Goal: Book appointment/travel/reservation

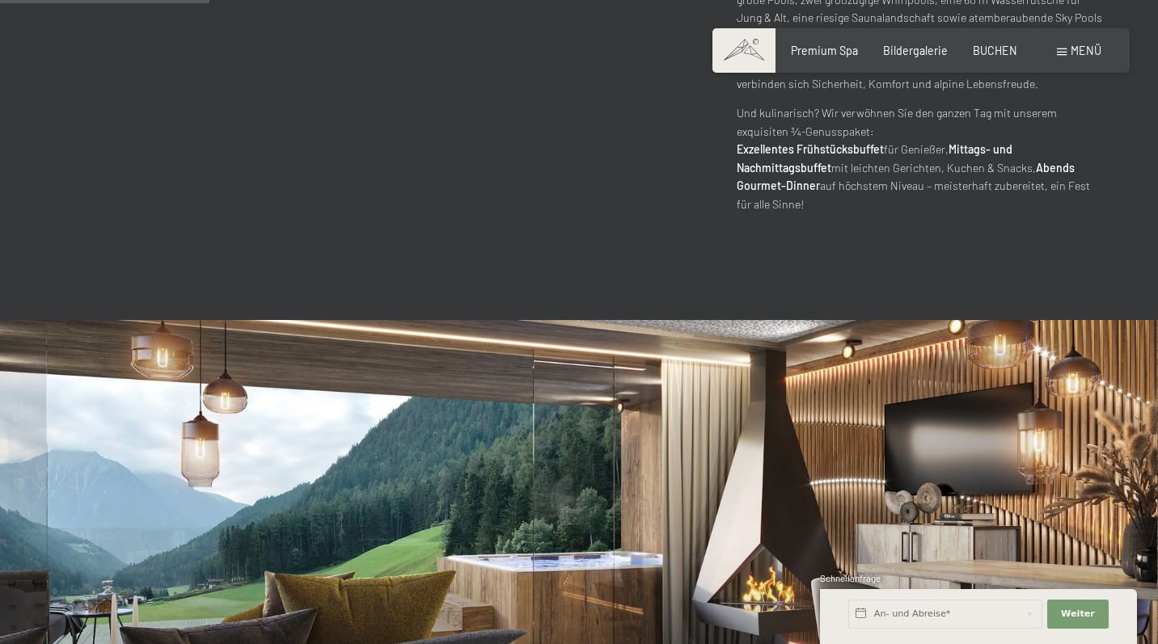
scroll to position [1332, 0]
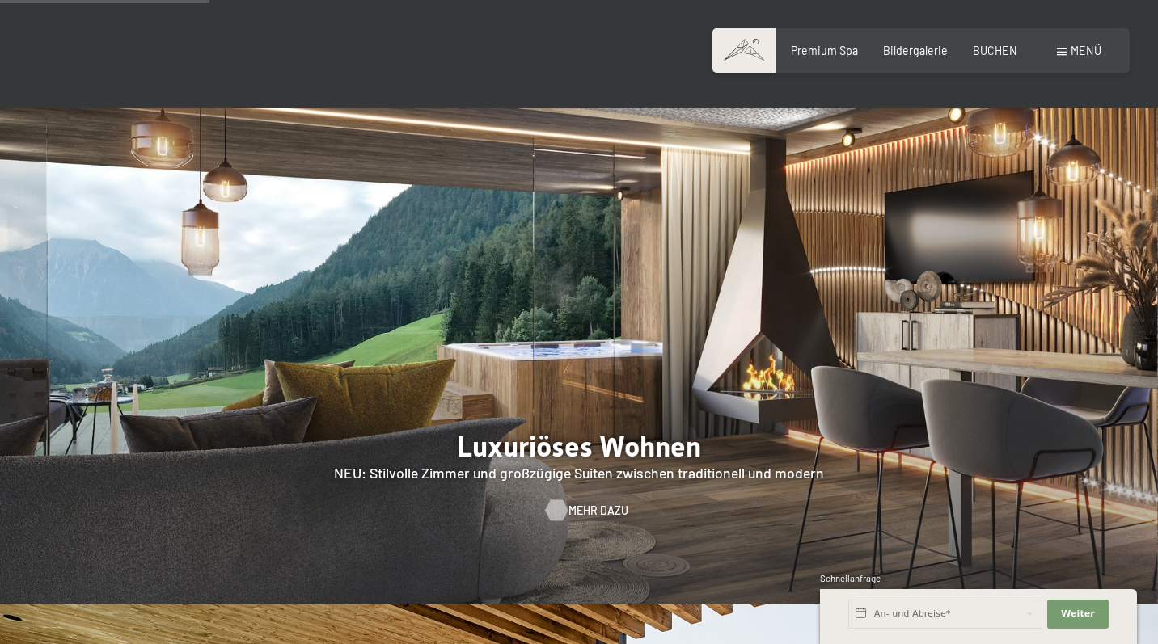
click at [577, 503] on span "Mehr dazu" at bounding box center [598, 511] width 60 height 16
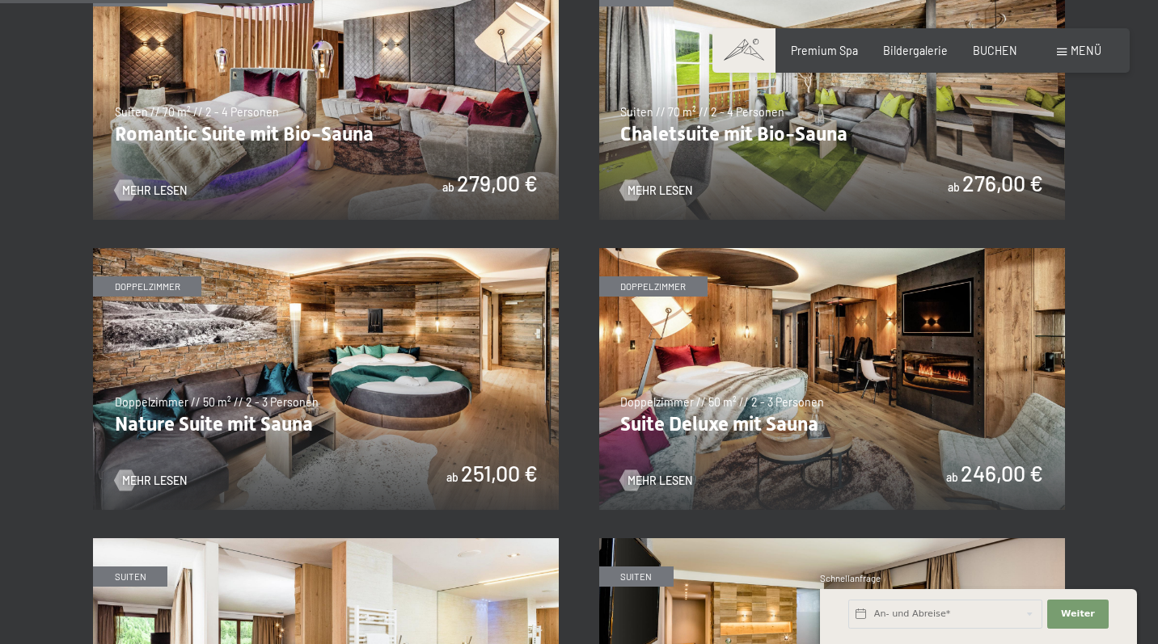
scroll to position [1279, 0]
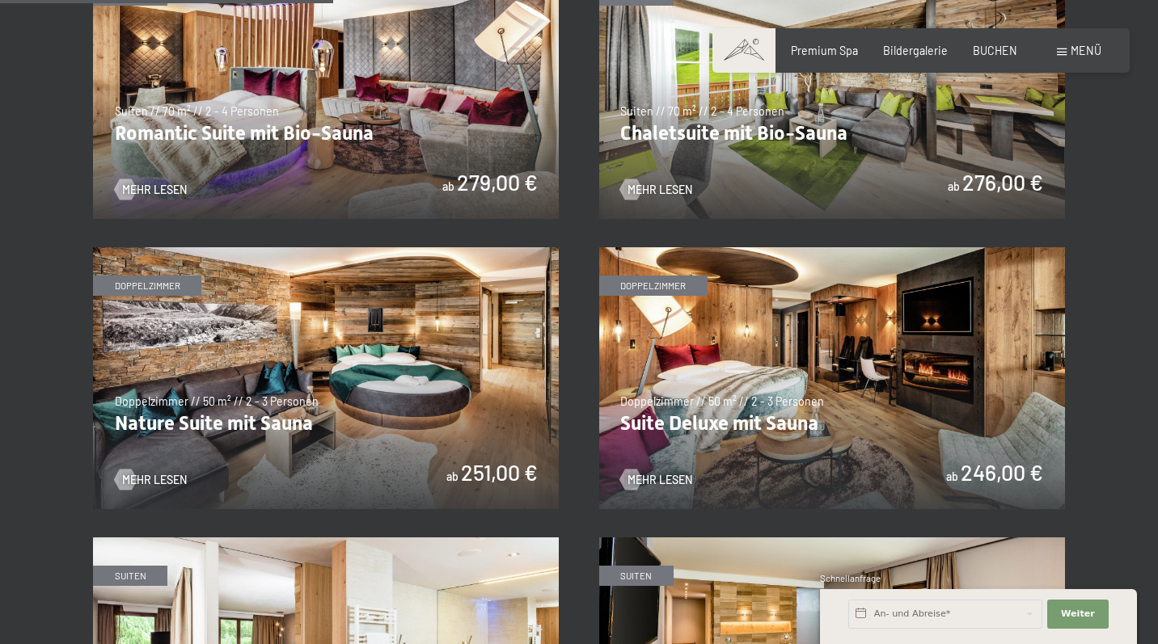
click at [289, 403] on img at bounding box center [326, 378] width 466 height 262
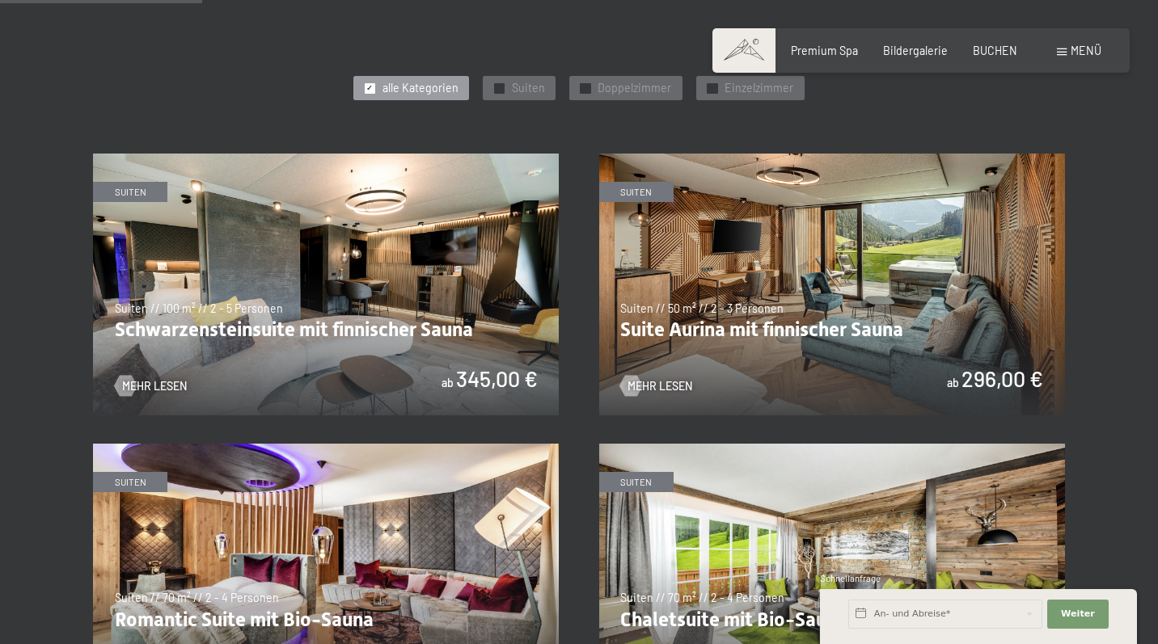
scroll to position [794, 0]
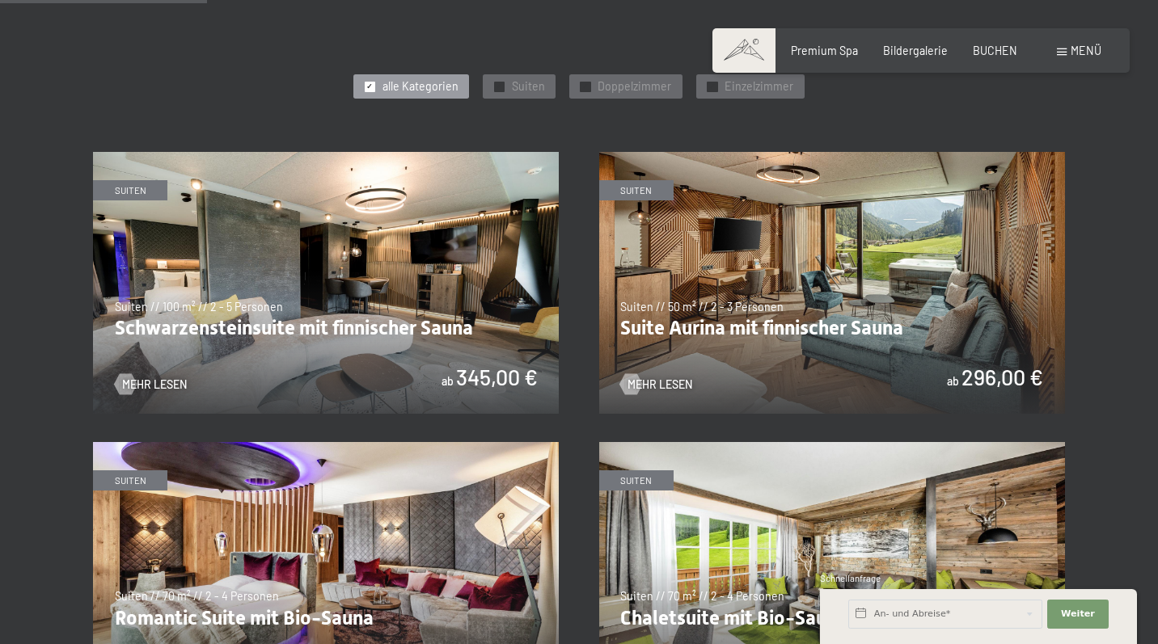
click at [832, 273] on img at bounding box center [832, 283] width 466 height 262
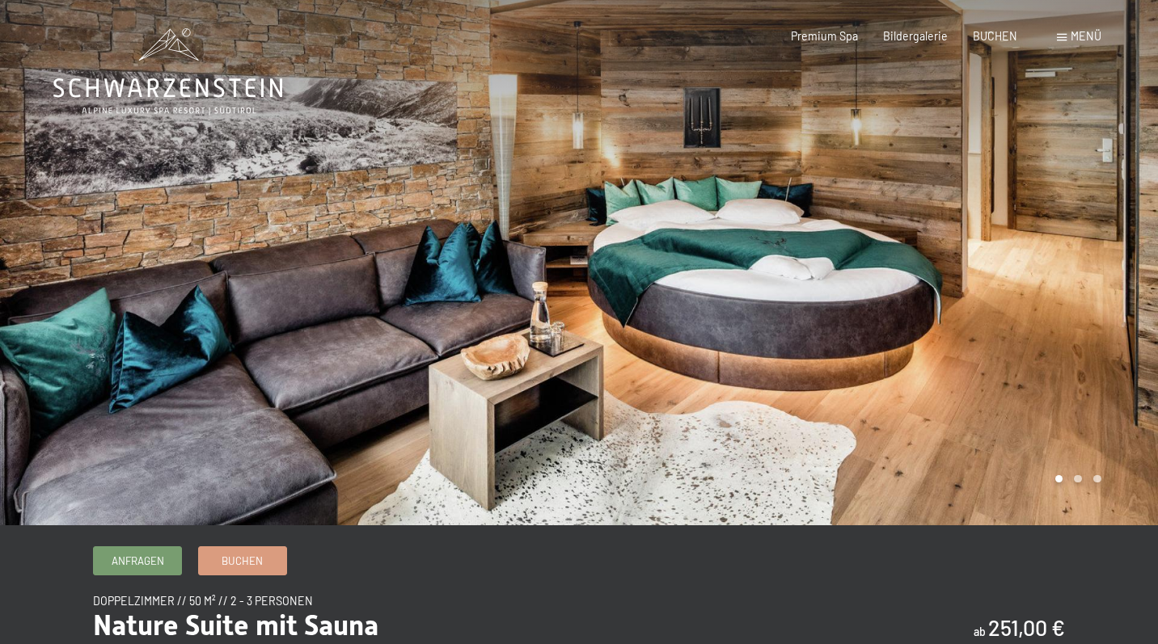
click at [1090, 287] on div at bounding box center [868, 263] width 579 height 526
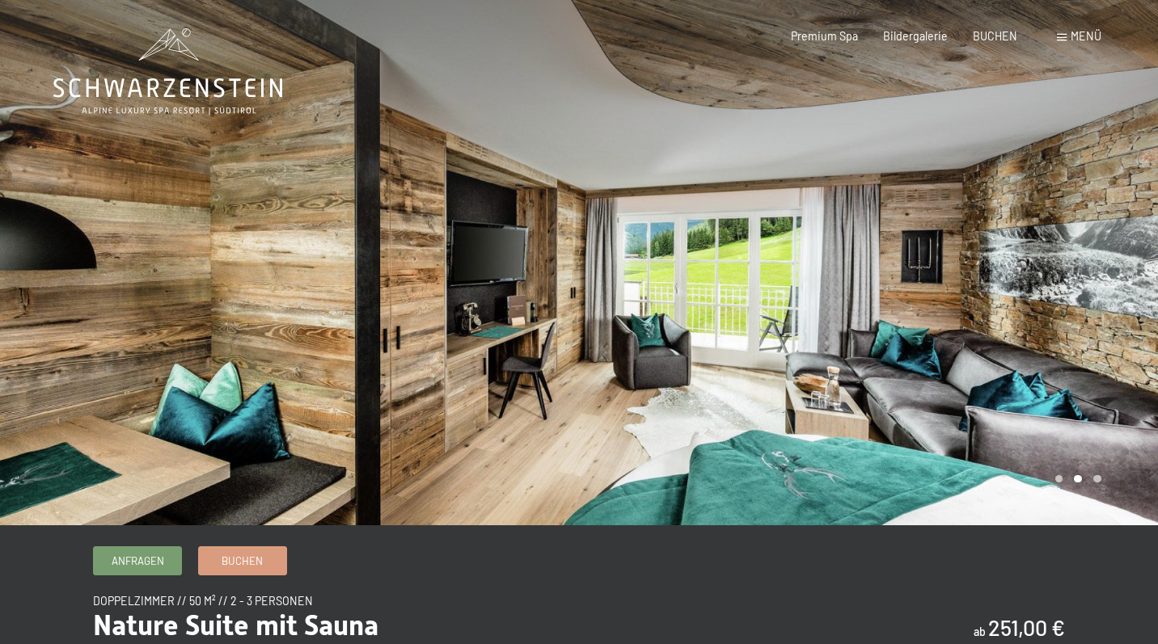
click at [1101, 318] on div at bounding box center [868, 263] width 579 height 526
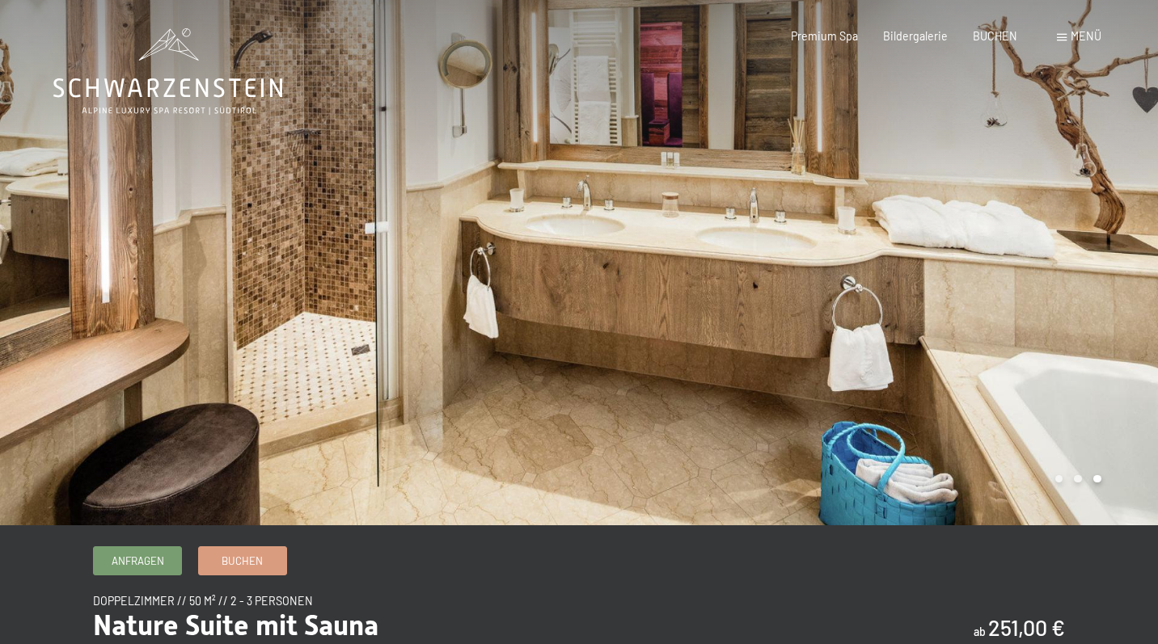
click at [1101, 318] on div at bounding box center [868, 263] width 579 height 526
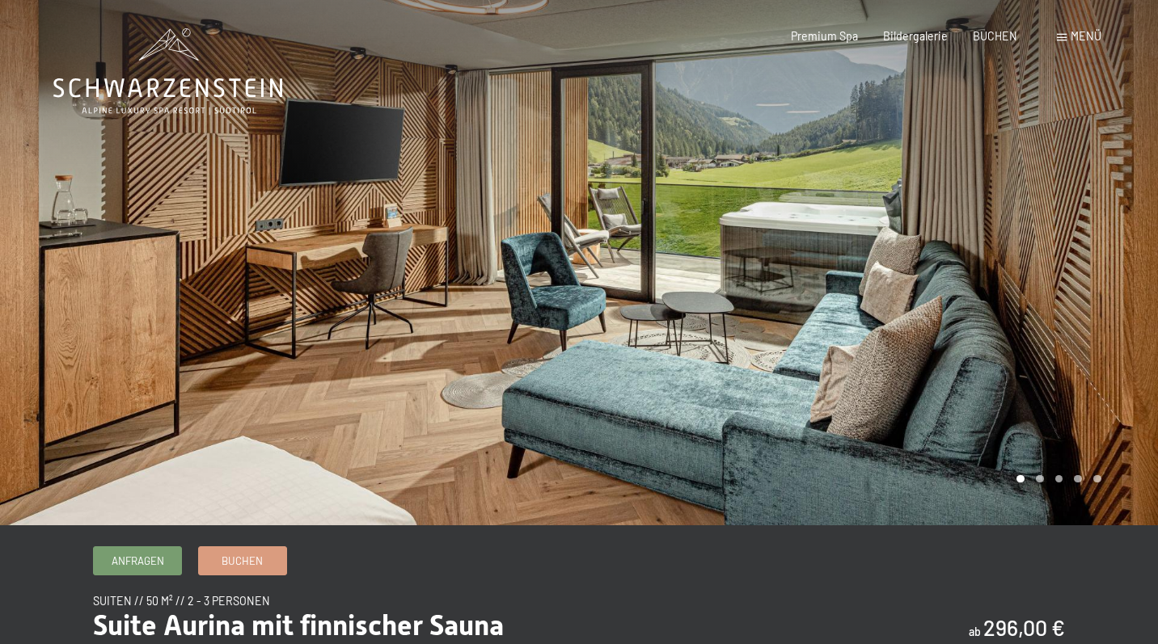
click at [1126, 285] on div at bounding box center [868, 263] width 579 height 526
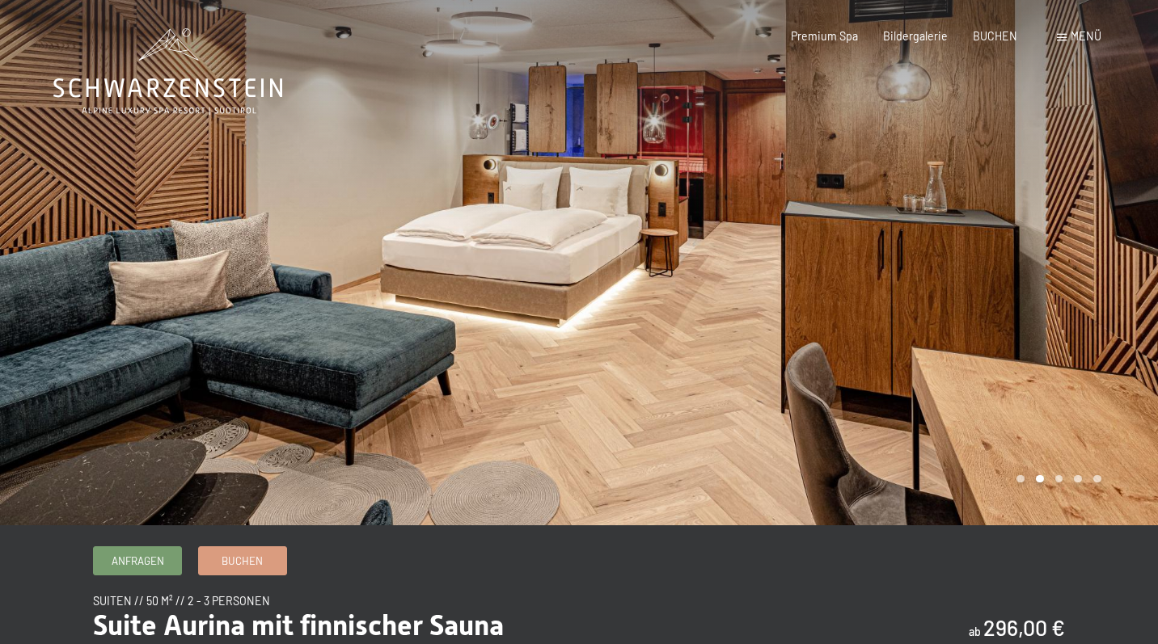
click at [1126, 285] on div at bounding box center [868, 263] width 579 height 526
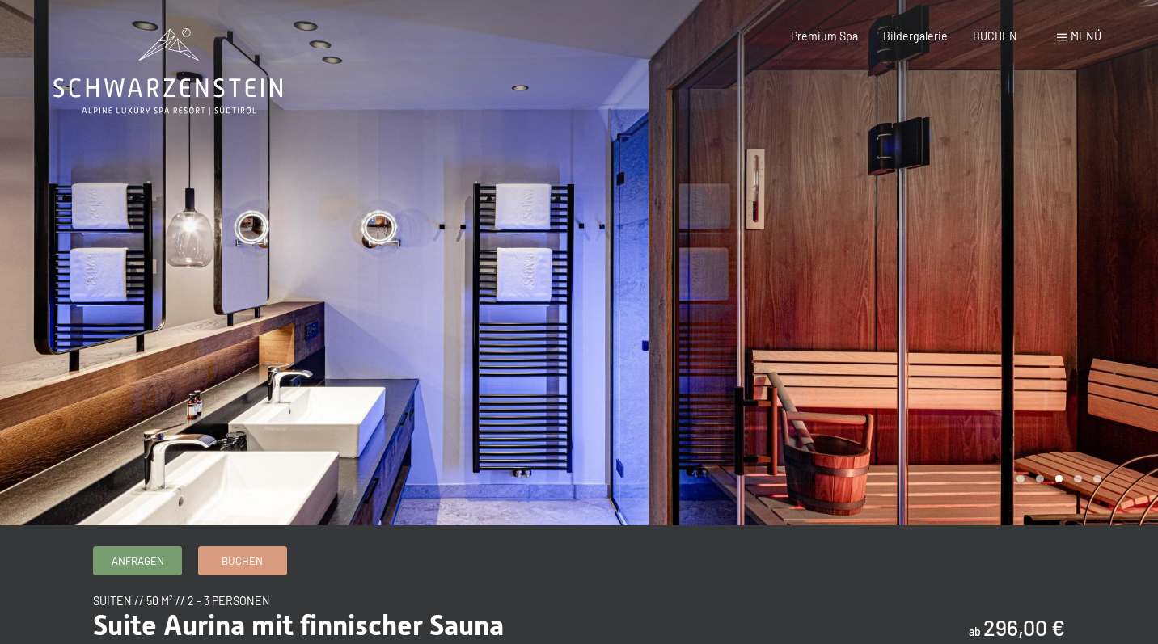
click at [1126, 285] on div at bounding box center [868, 263] width 579 height 526
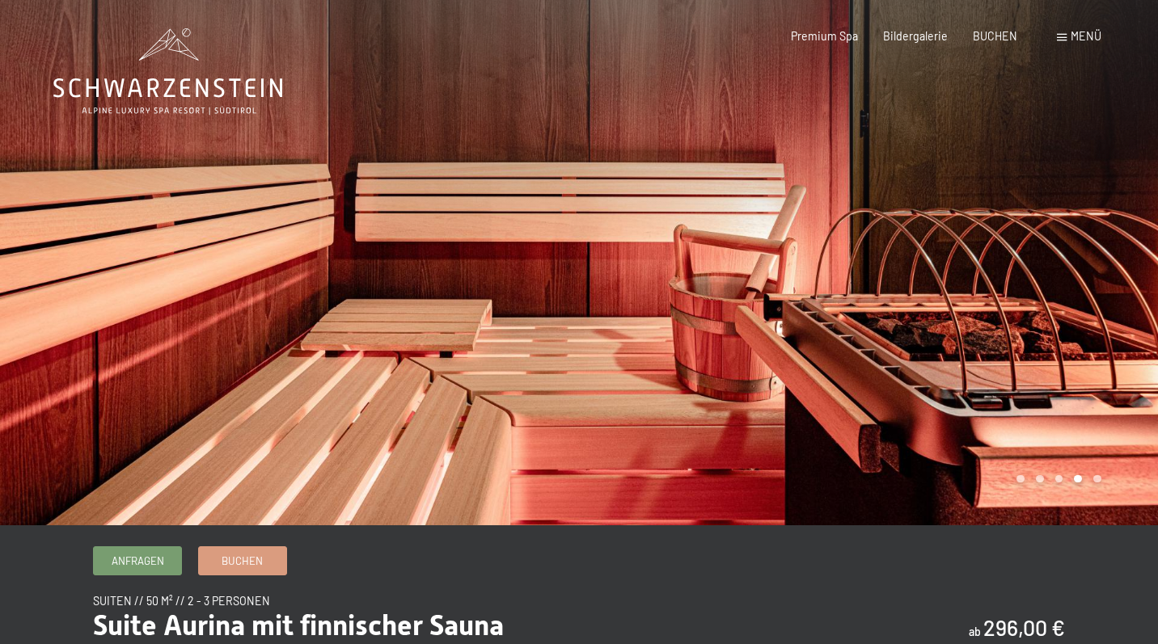
click at [1126, 285] on div at bounding box center [868, 263] width 579 height 526
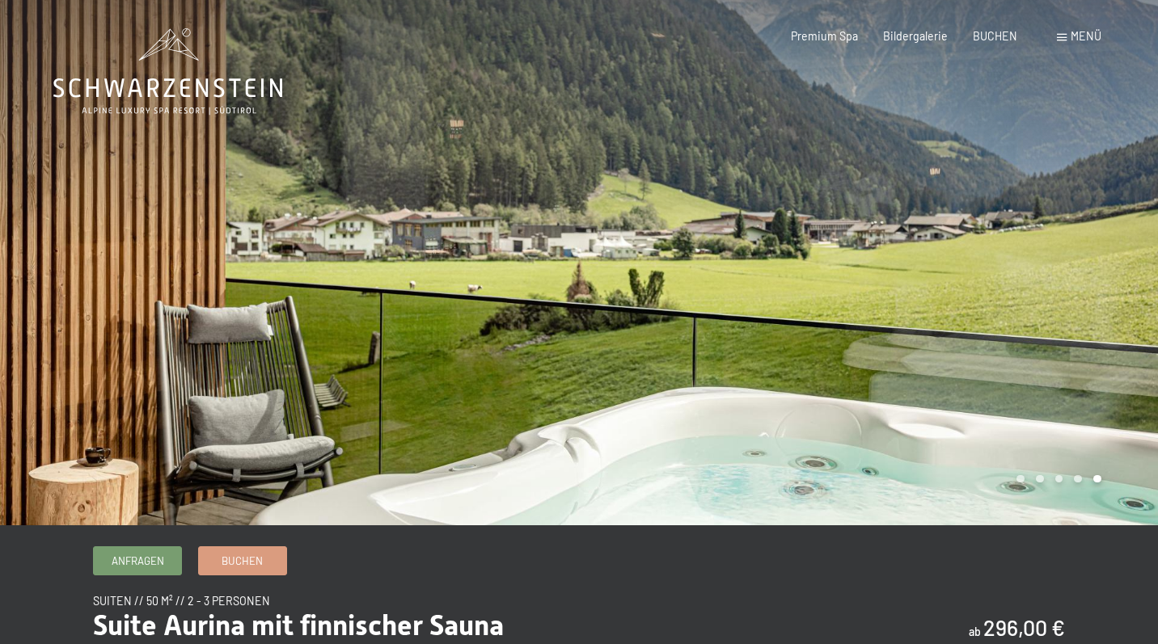
click at [1126, 285] on div at bounding box center [868, 263] width 579 height 526
